Goal: Information Seeking & Learning: Learn about a topic

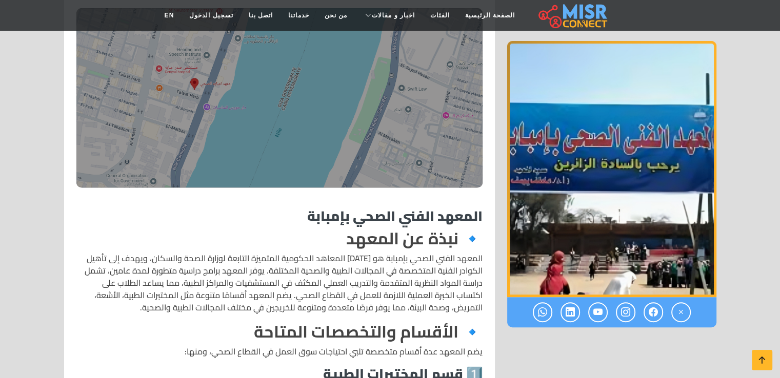
scroll to position [341, 0]
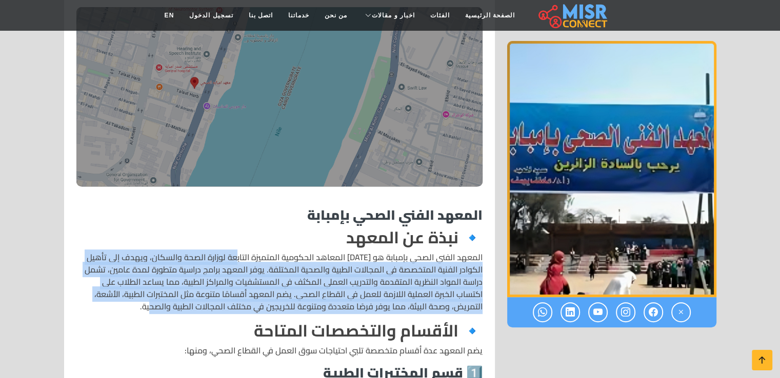
drag, startPoint x: 240, startPoint y: 255, endPoint x: 188, endPoint y: 306, distance: 73.2
click at [188, 306] on p "المعهد الفني الصحي بإمبابة هو [DATE] المعاهد الحكومية المتميزة التابعة لوزارة ا…" at bounding box center [279, 282] width 406 height 62
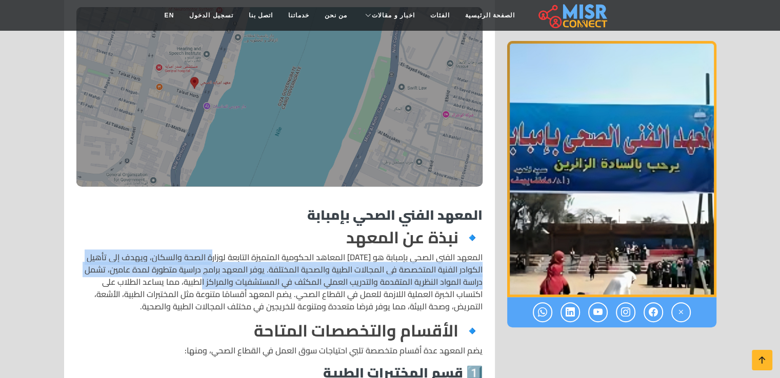
drag, startPoint x: 218, startPoint y: 251, endPoint x: 215, endPoint y: 277, distance: 25.8
click at [215, 277] on p "المعهد الفني الصحي بإمبابة هو [DATE] المعاهد الحكومية المتميزة التابعة لوزارة ا…" at bounding box center [279, 282] width 406 height 62
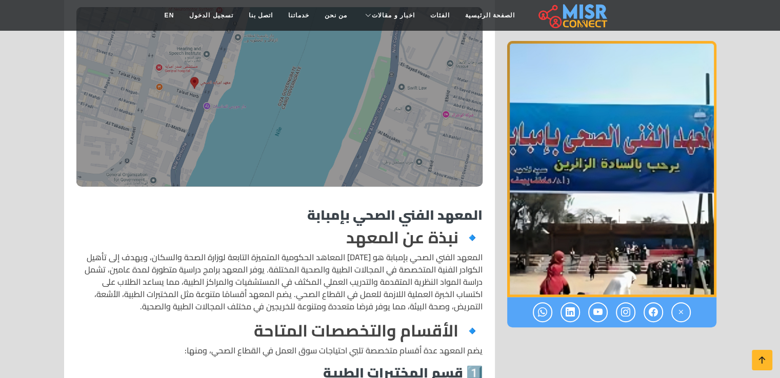
click at [219, 254] on p "المعهد الفني الصحي بإمبابة هو [DATE] المعاهد الحكومية المتميزة التابعة لوزارة ا…" at bounding box center [279, 282] width 406 height 62
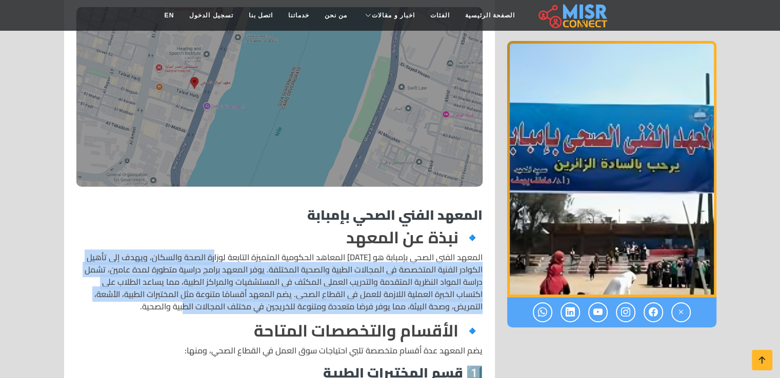
drag, startPoint x: 219, startPoint y: 254, endPoint x: 243, endPoint y: 310, distance: 60.8
click at [243, 310] on p "المعهد الفني الصحي بإمبابة هو [DATE] المعاهد الحكومية المتميزة التابعة لوزارة ا…" at bounding box center [279, 282] width 406 height 62
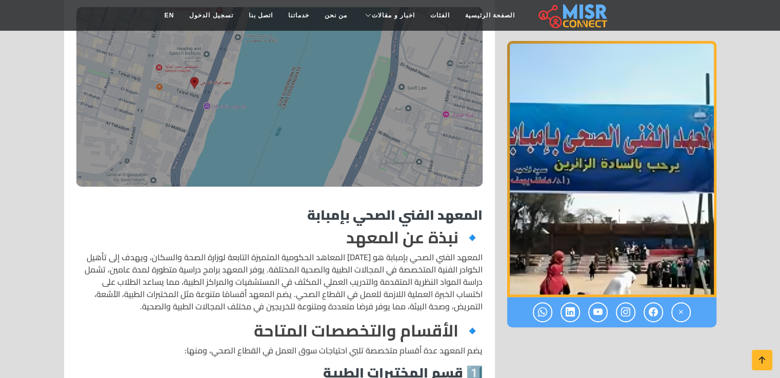
click at [234, 234] on h2 "🔹 نبذة عن المعهد" at bounding box center [279, 237] width 406 height 19
click at [298, 246] on h2 "🔹 نبذة عن المعهد" at bounding box center [279, 237] width 406 height 19
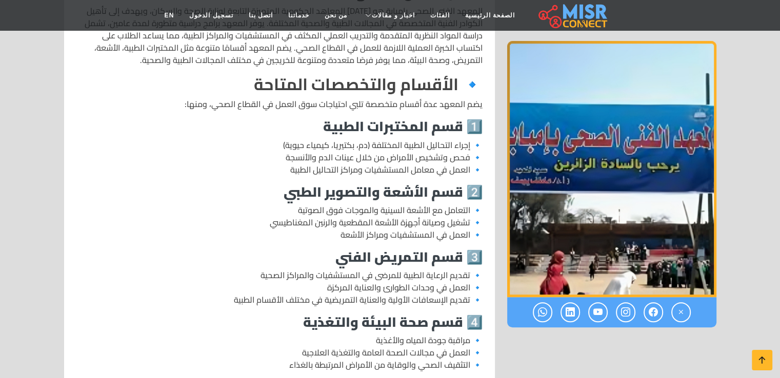
scroll to position [759, 0]
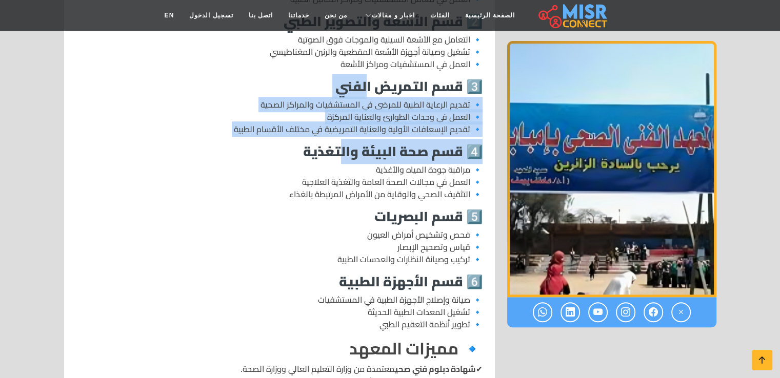
drag, startPoint x: 339, startPoint y: 97, endPoint x: 338, endPoint y: 148, distance: 51.3
click at [338, 148] on div "المعهد الفني الصحي بإمبابة 🔹 نبذة عن المعهد 🔹 الأقسام والتخصصات المتاحة يضم الم…" at bounding box center [279, 366] width 418 height 1168
click at [339, 156] on strong "4️⃣ قسم صحة البيئة والتغذية" at bounding box center [392, 151] width 179 height 25
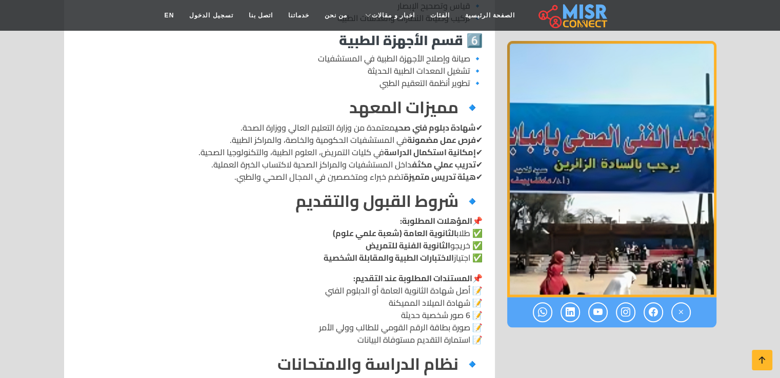
scroll to position [1001, 0]
drag, startPoint x: 404, startPoint y: 178, endPoint x: 308, endPoint y: 180, distance: 96.9
click at [308, 180] on p "✔ شهادة دبلوم فني صحي معتمدة من وزارة التعليم العالي ووزارة الصحة. ✔ فرص عمل مض…" at bounding box center [279, 152] width 406 height 62
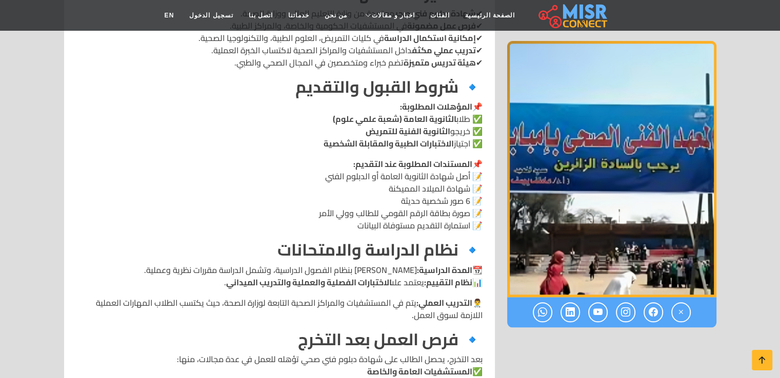
scroll to position [1115, 0]
drag, startPoint x: 440, startPoint y: 183, endPoint x: 440, endPoint y: 192, distance: 9.2
click at [440, 192] on p "📌 المستندات المطلوبة عند التقديم: 📝 أصل شهادة الثانوية العامة أو الدبلوم الفني …" at bounding box center [279, 194] width 406 height 74
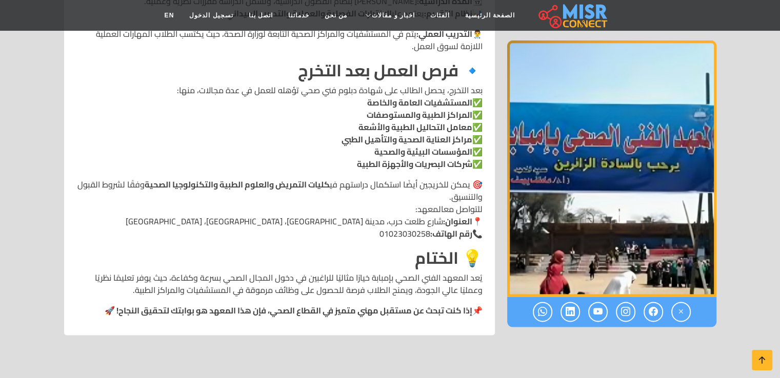
scroll to position [1384, 0]
drag, startPoint x: 355, startPoint y: 227, endPoint x: 338, endPoint y: 228, distance: 16.4
click at [342, 228] on p "🎯 يمكن للخريجين أيضًا استكمال دراستهم في كليات التمريض والعلوم الطبية والتكنولو…" at bounding box center [279, 209] width 406 height 62
click at [333, 228] on p "🎯 يمكن للخريجين أيضًا استكمال دراستهم في كليات التمريض والعلوم الطبية والتكنولو…" at bounding box center [279, 209] width 406 height 62
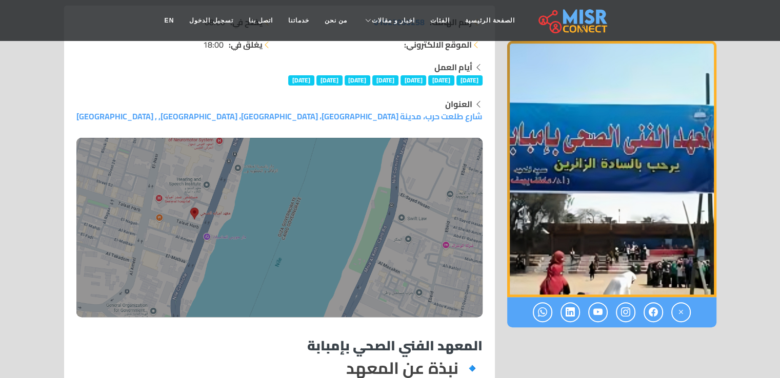
scroll to position [0, 0]
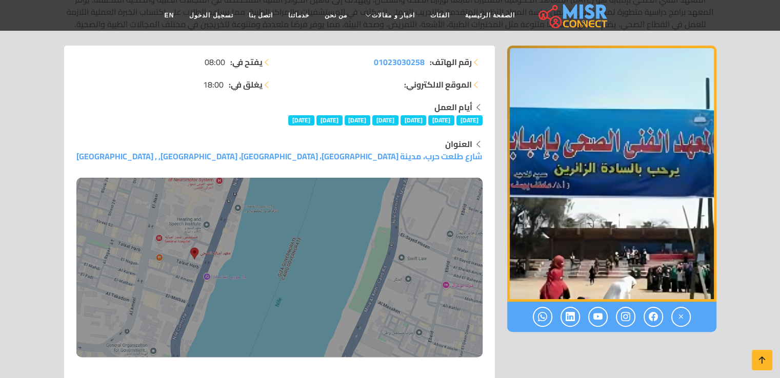
scroll to position [341, 0]
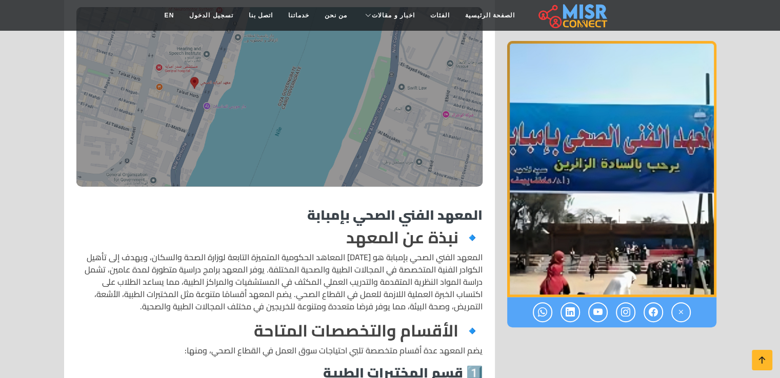
click at [317, 150] on img at bounding box center [279, 96] width 406 height 179
